Goal: Task Accomplishment & Management: Manage account settings

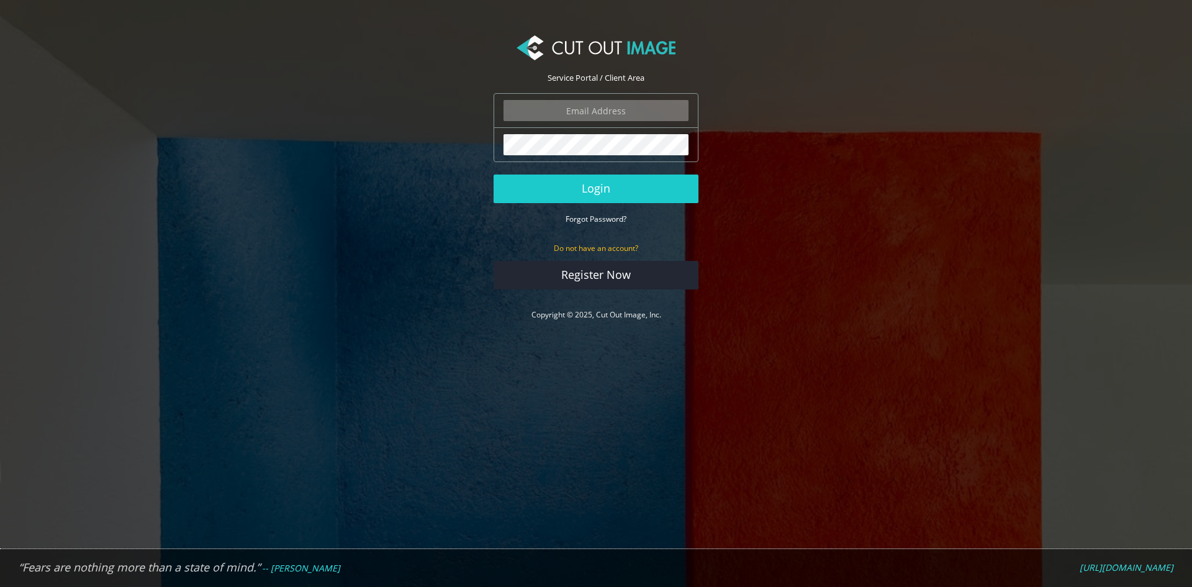
type input "sobuj@only-cp.com"
click at [620, 111] on input "sobuj@only-cp.com" at bounding box center [595, 110] width 185 height 21
click at [657, 115] on input "sobuj@only-cp.com" at bounding box center [595, 110] width 185 height 21
click at [910, 127] on section "Service Portal / Client Area sobuj@only-cp.com The login field is required. The…" at bounding box center [596, 179] width 1192 height 320
click at [677, 107] on input "sobuj@only-cp.com" at bounding box center [595, 110] width 185 height 21
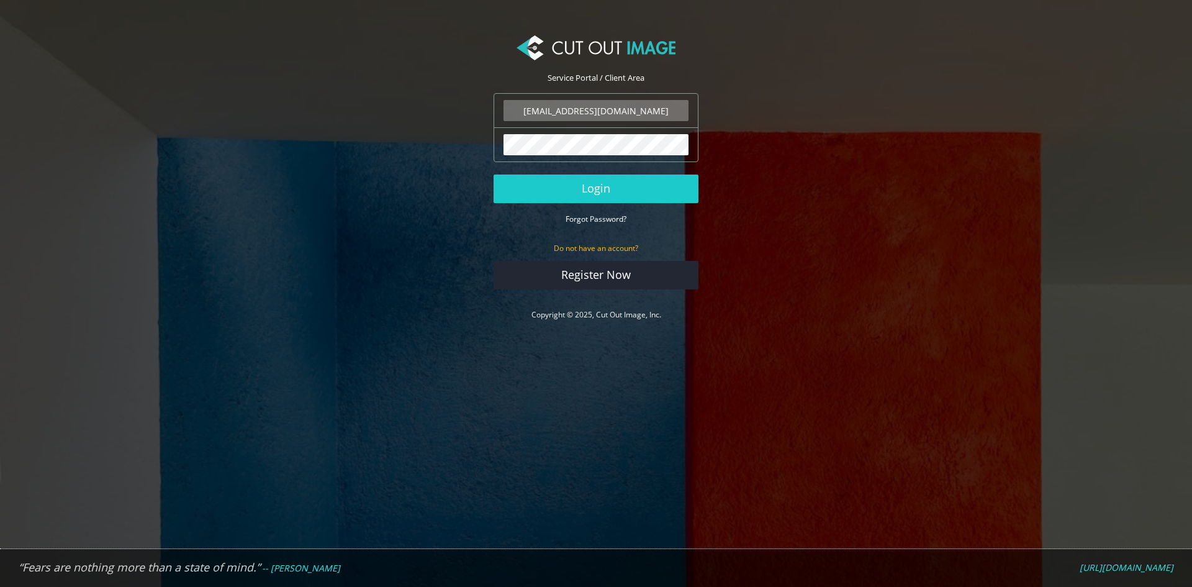
click at [789, 85] on section "Service Portal / Client Area sobuj@only-cp.com The login field is required. The…" at bounding box center [596, 179] width 1192 height 320
